Goal: Information Seeking & Learning: Find specific page/section

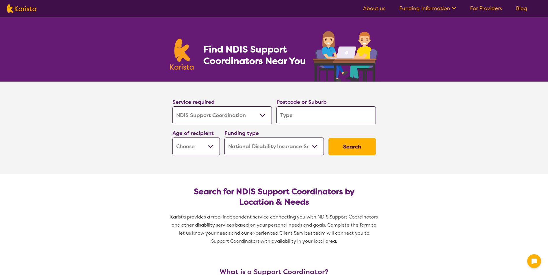
select select "NDIS Support Coordination"
select select "NDIS"
select select "NDIS Support Coordination"
select select "NDIS"
click at [310, 115] on input "search" at bounding box center [325, 116] width 99 height 18
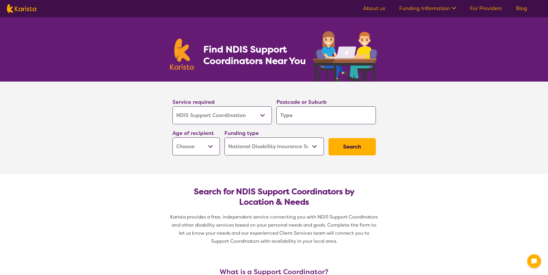
type input "N"
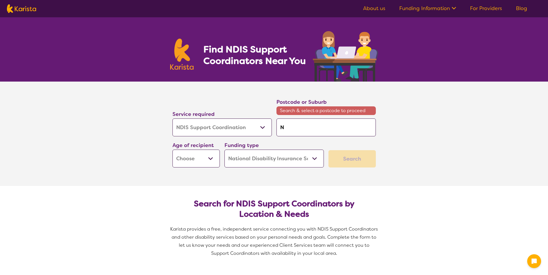
type input "No"
type input "Nor"
type input "Nort"
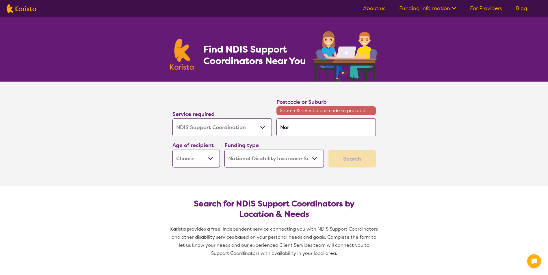
type input "Nort"
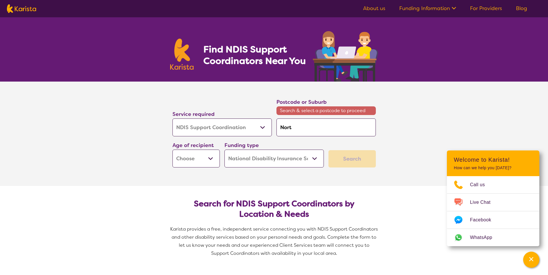
type input "North"
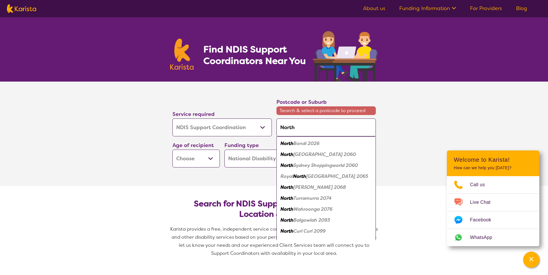
type input "North I"
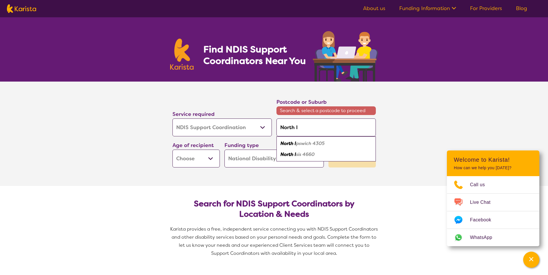
click at [294, 149] on div "North I pswich 4305" at bounding box center [326, 143] width 94 height 11
type input "4305"
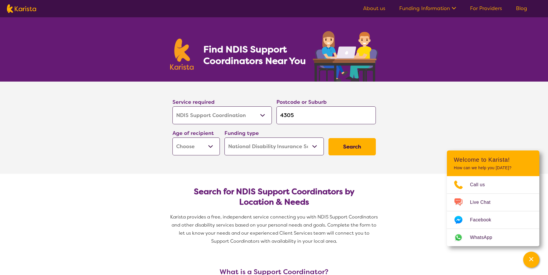
click at [201, 151] on select "Early Childhood - 0 to 9 Child - 10 to 11 Adolescent - 12 to 17 Adult - 18 to 6…" at bounding box center [195, 147] width 47 height 18
select select "EC"
click at [172, 138] on select "Early Childhood - 0 to 9 Child - 10 to 11 Adolescent - 12 to 17 Adult - 18 to 6…" at bounding box center [195, 147] width 47 height 18
select select "EC"
click at [268, 151] on select "Home Care Package (HCP) National Disability Insurance Scheme (NDIS) I don't know" at bounding box center [273, 147] width 99 height 18
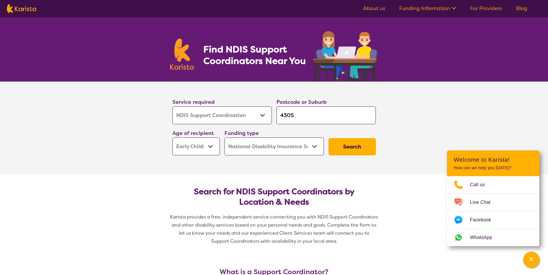
click at [268, 151] on select "Home Care Package (HCP) National Disability Insurance Scheme (NDIS) I don't know" at bounding box center [273, 147] width 99 height 18
click at [351, 140] on button "Search" at bounding box center [351, 146] width 47 height 17
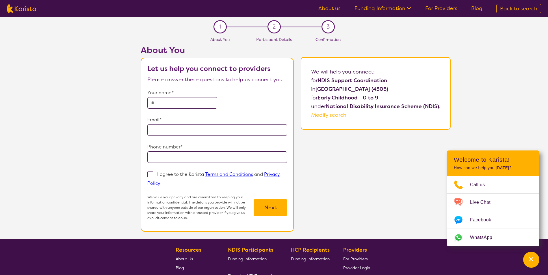
select select "NDIS Support Coordination"
select select "EC"
select select "NDIS"
select select "NDIS Support Coordination"
select select "EC"
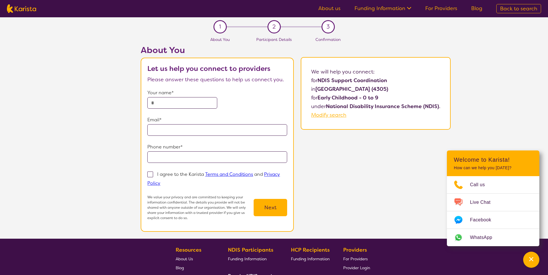
select select "NDIS"
